Goal: Information Seeking & Learning: Learn about a topic

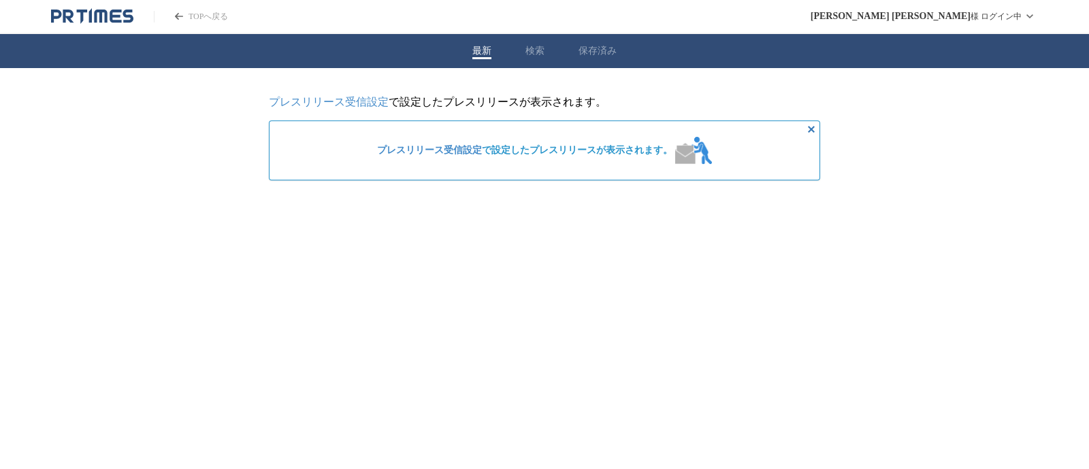
click at [676, 163] on img at bounding box center [693, 150] width 37 height 27
click at [538, 42] on div "最新 検索 保存済み" at bounding box center [544, 51] width 1089 height 34
click at [536, 46] on button "検索" at bounding box center [534, 51] width 19 height 12
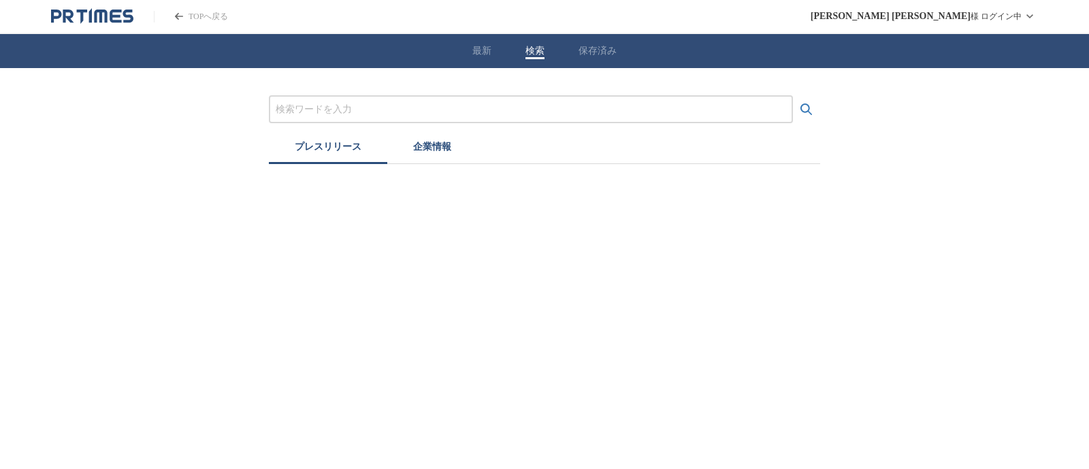
click at [466, 108] on input "プレスリリースおよび企業を検索する" at bounding box center [531, 109] width 510 height 15
type input "[GEOGRAPHIC_DATA]"
click at [793, 96] on button "検索する" at bounding box center [806, 109] width 27 height 27
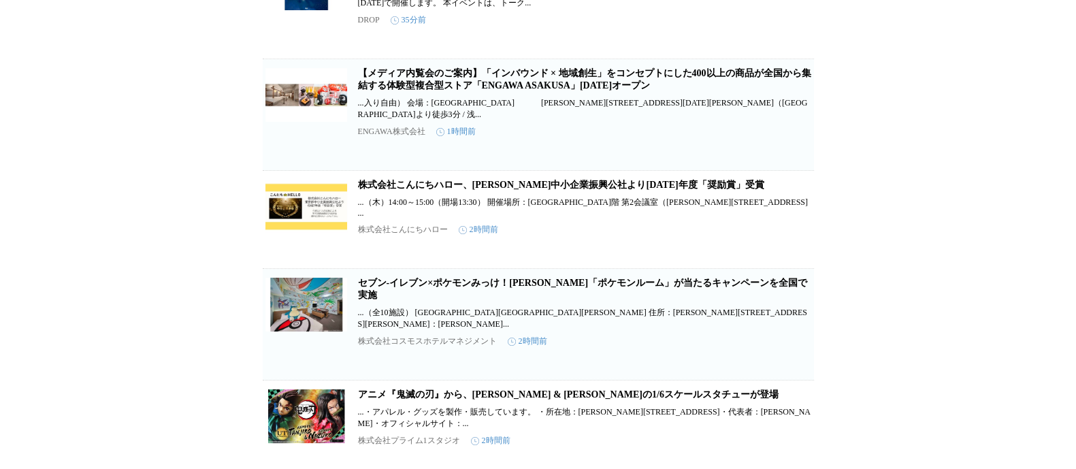
scroll to position [340, 0]
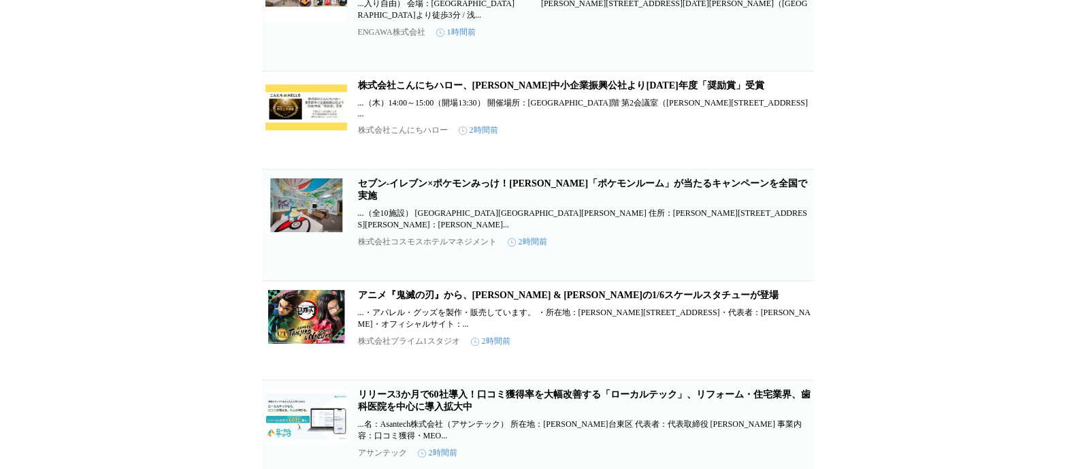
click at [675, 290] on link "アニメ『鬼滅の刃』から、[PERSON_NAME] & [PERSON_NAME]の1/6スケールスタチューが登場" at bounding box center [568, 295] width 421 height 10
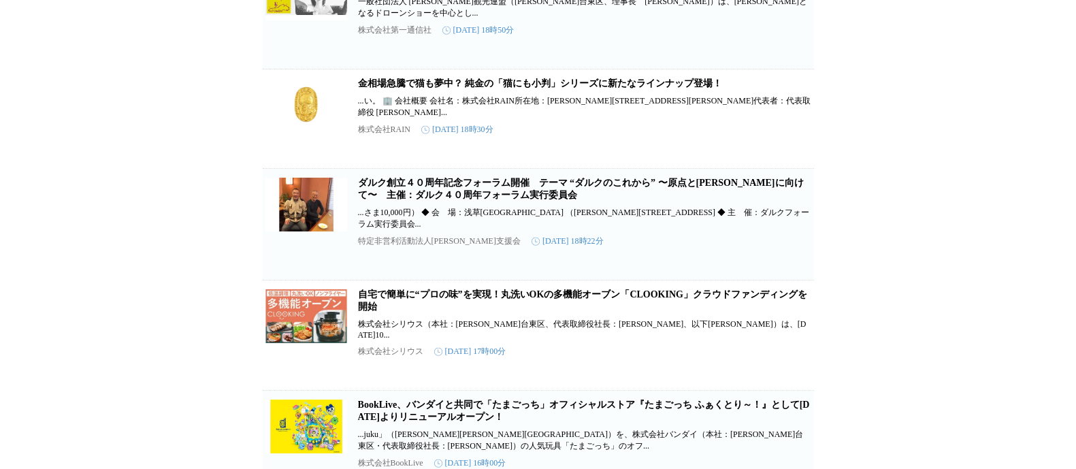
scroll to position [4422, 0]
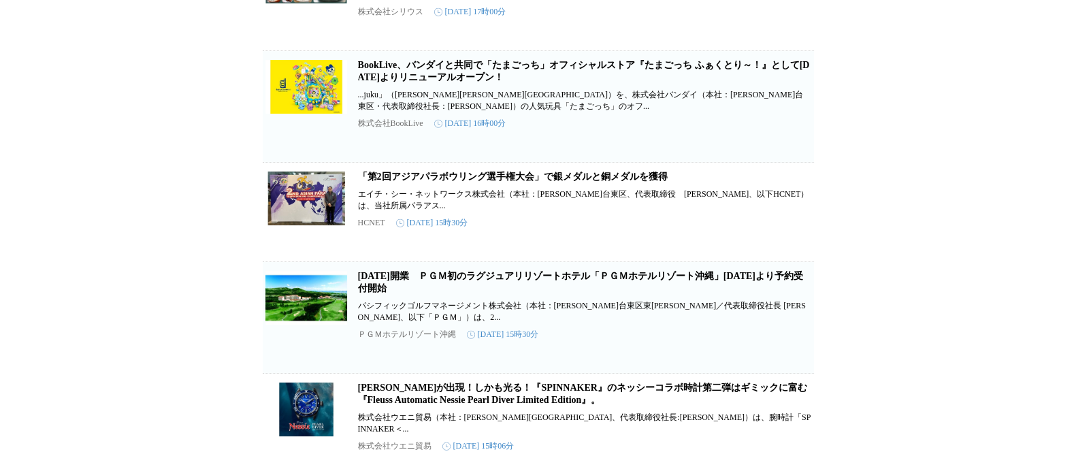
click at [434, 68] on link "BookLive、バンダイと共同で「たまごっち」オフィシャルストア『たまごっち ふぁくとり～！』として[DATE]よりリニューアルオープン！" at bounding box center [584, 71] width 452 height 22
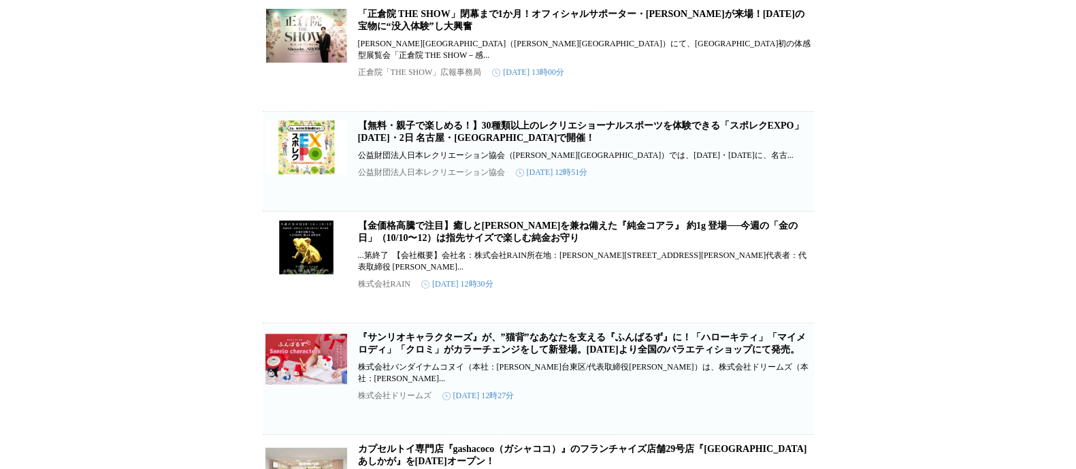
scroll to position [5035, 0]
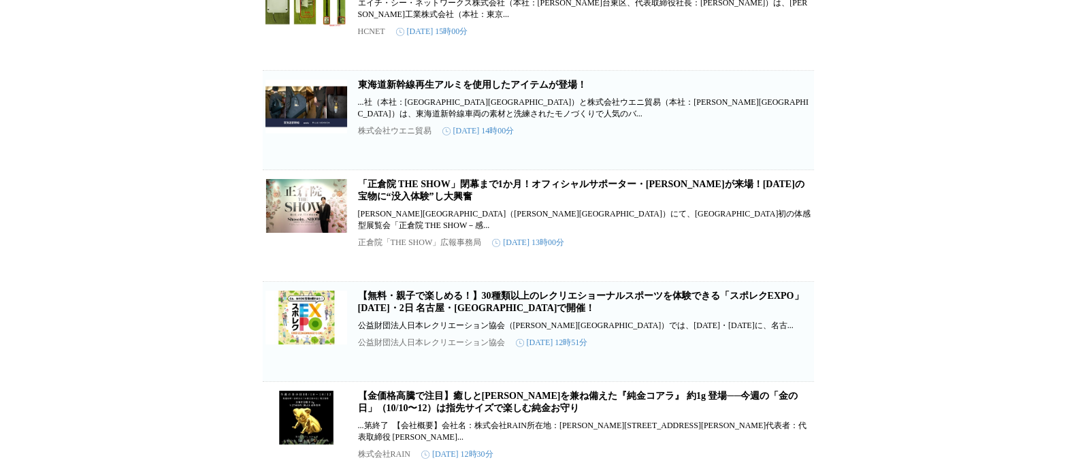
click at [429, 190] on link "「正倉院 THE SHOW」閉幕まで1か月！オフィシャルサポーター・[PERSON_NAME]が来場！[DATE]の宝物に“没入体験”し大興奮" at bounding box center [581, 190] width 446 height 22
